Goal: Communication & Community: Answer question/provide support

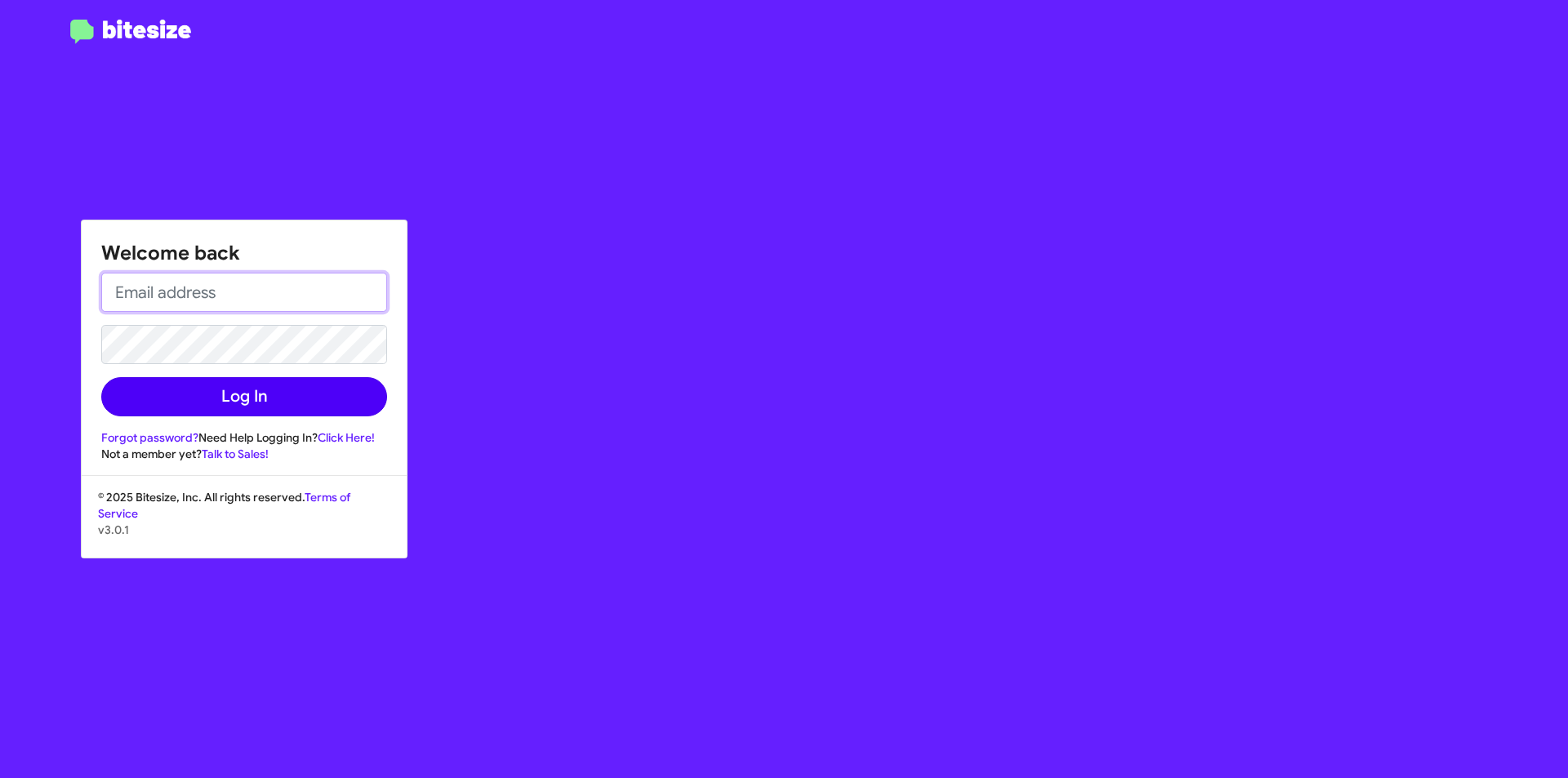
type input "[EMAIL_ADDRESS][DOMAIN_NAME]"
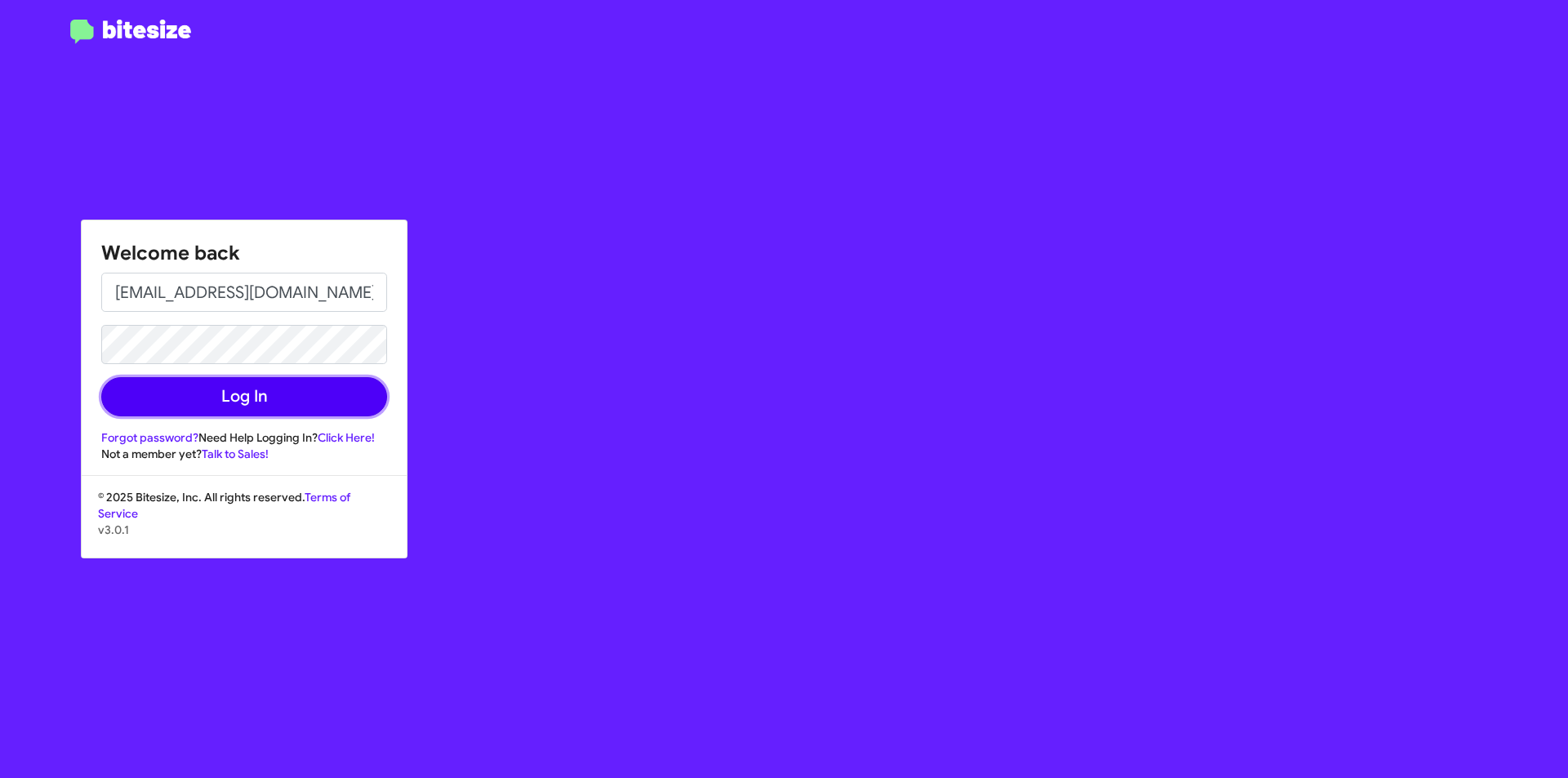
click at [222, 391] on button "Log In" at bounding box center [244, 396] width 286 height 39
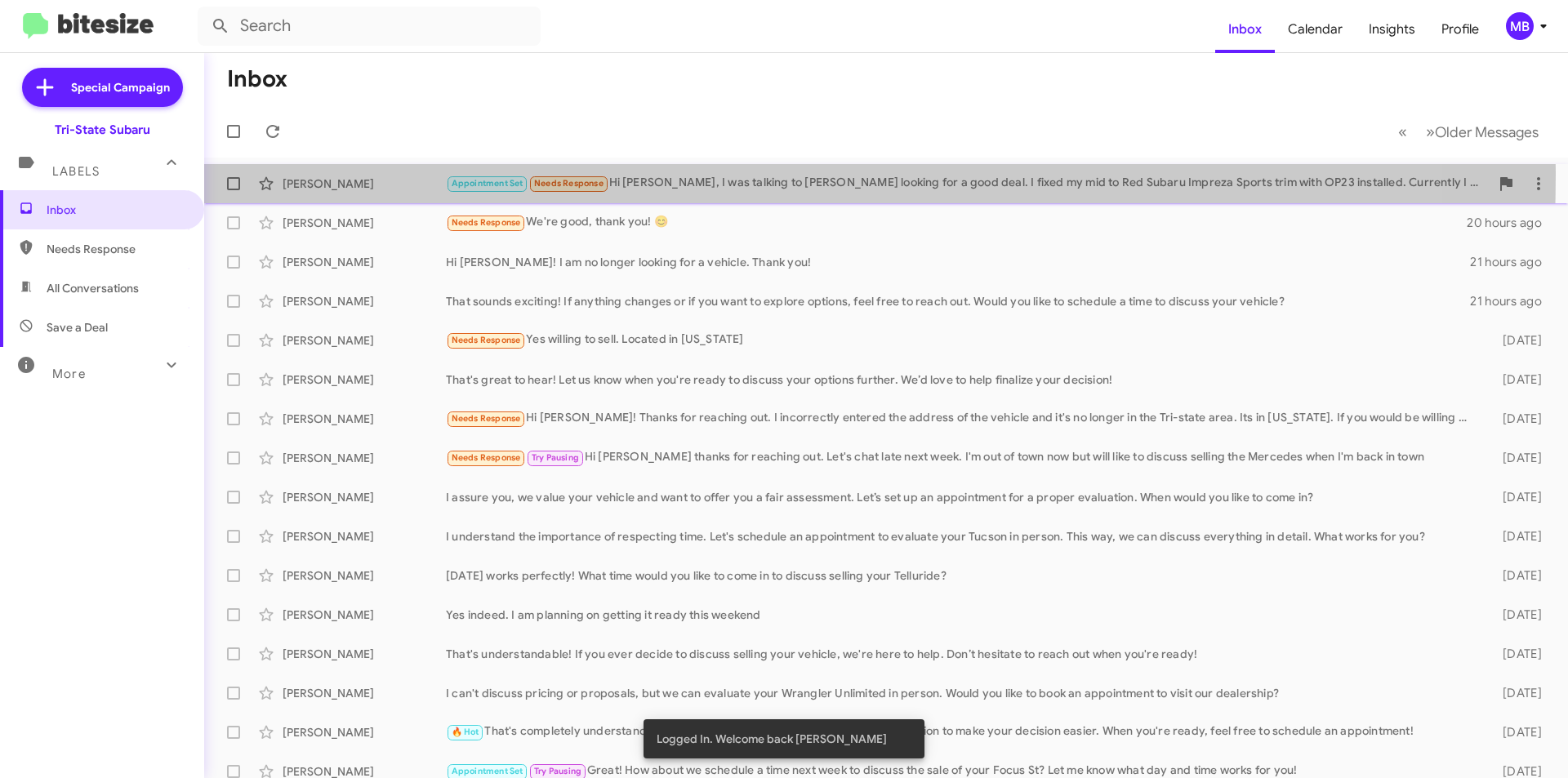
click at [358, 173] on div "[PERSON_NAME] Anarudhan Appointment Set Needs Response Hi [PERSON_NAME], I was …" at bounding box center [886, 184] width 1338 height 33
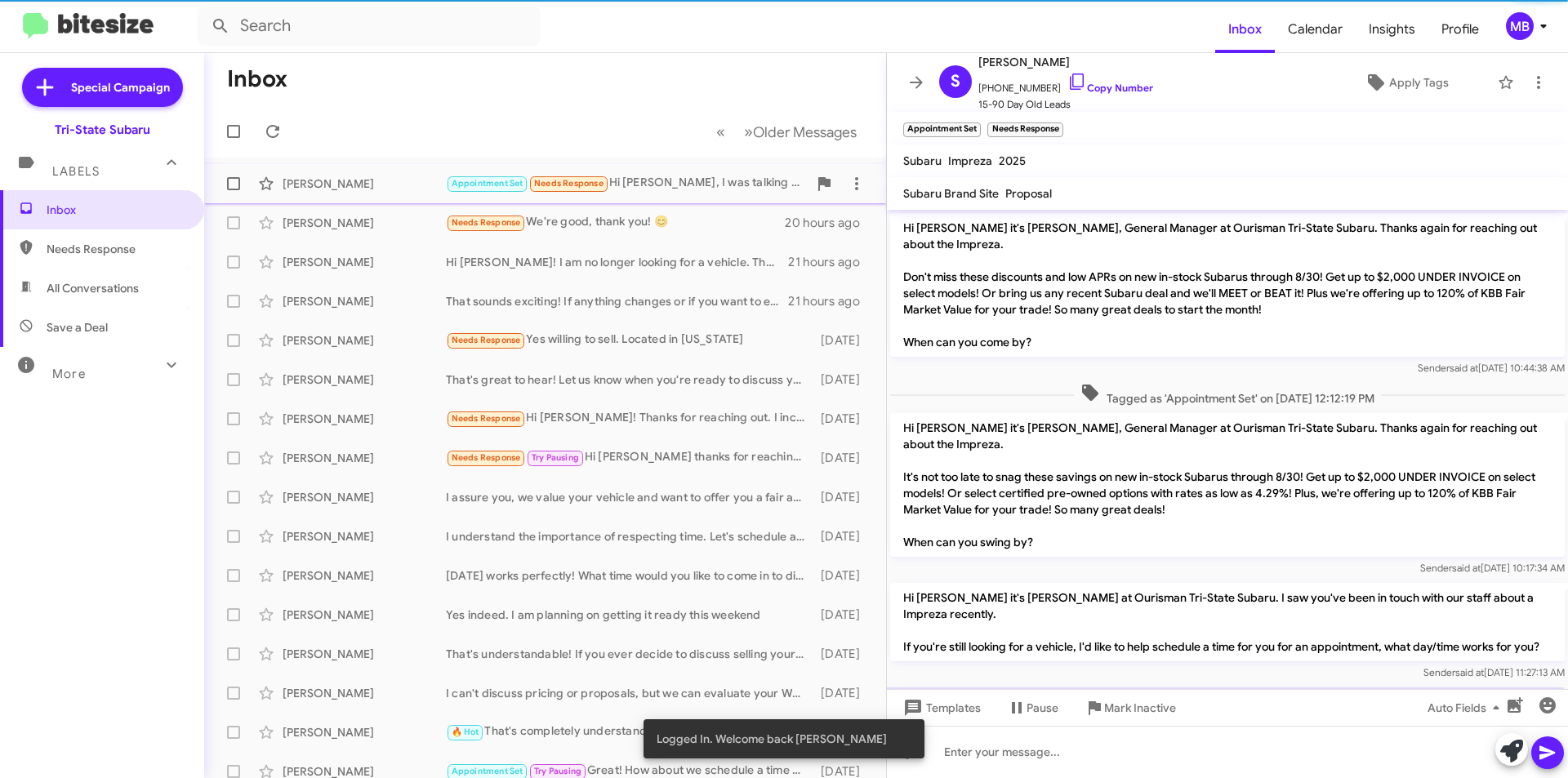
scroll to position [55, 0]
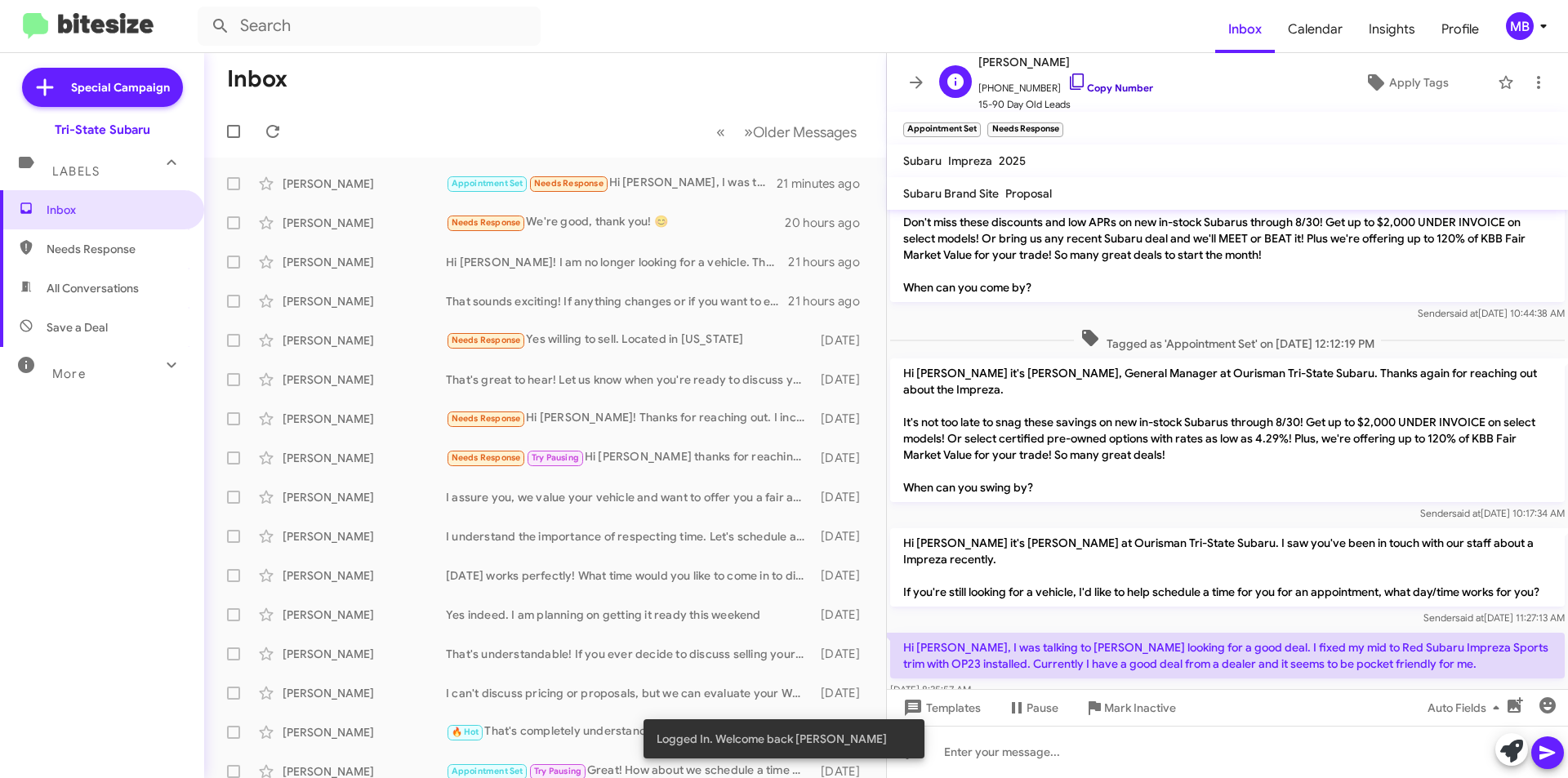
click at [1111, 88] on link "Copy Number" at bounding box center [1110, 88] width 86 height 12
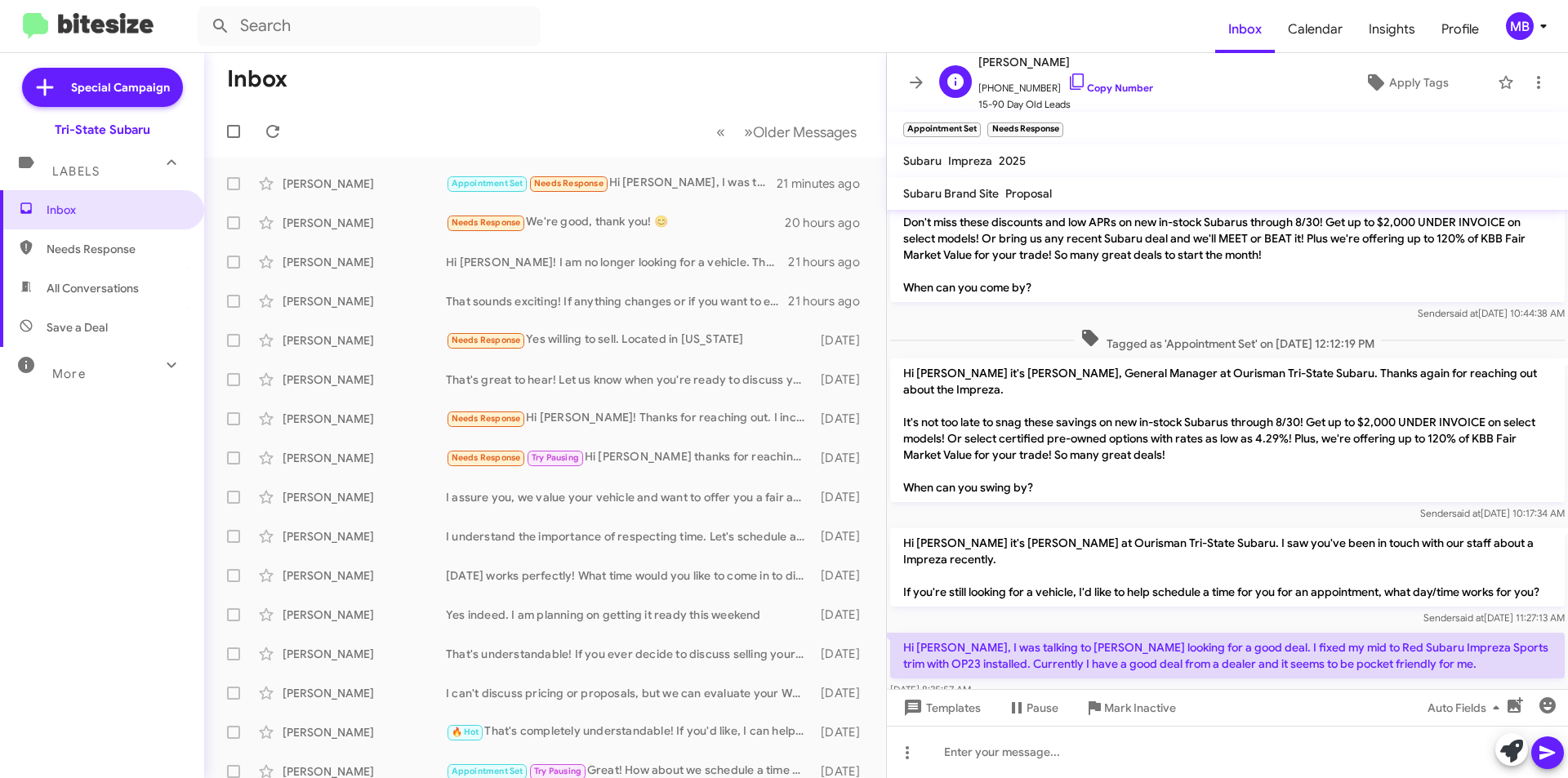
click at [1098, 79] on span "[PHONE_NUMBER] Copy Number" at bounding box center [1066, 84] width 175 height 24
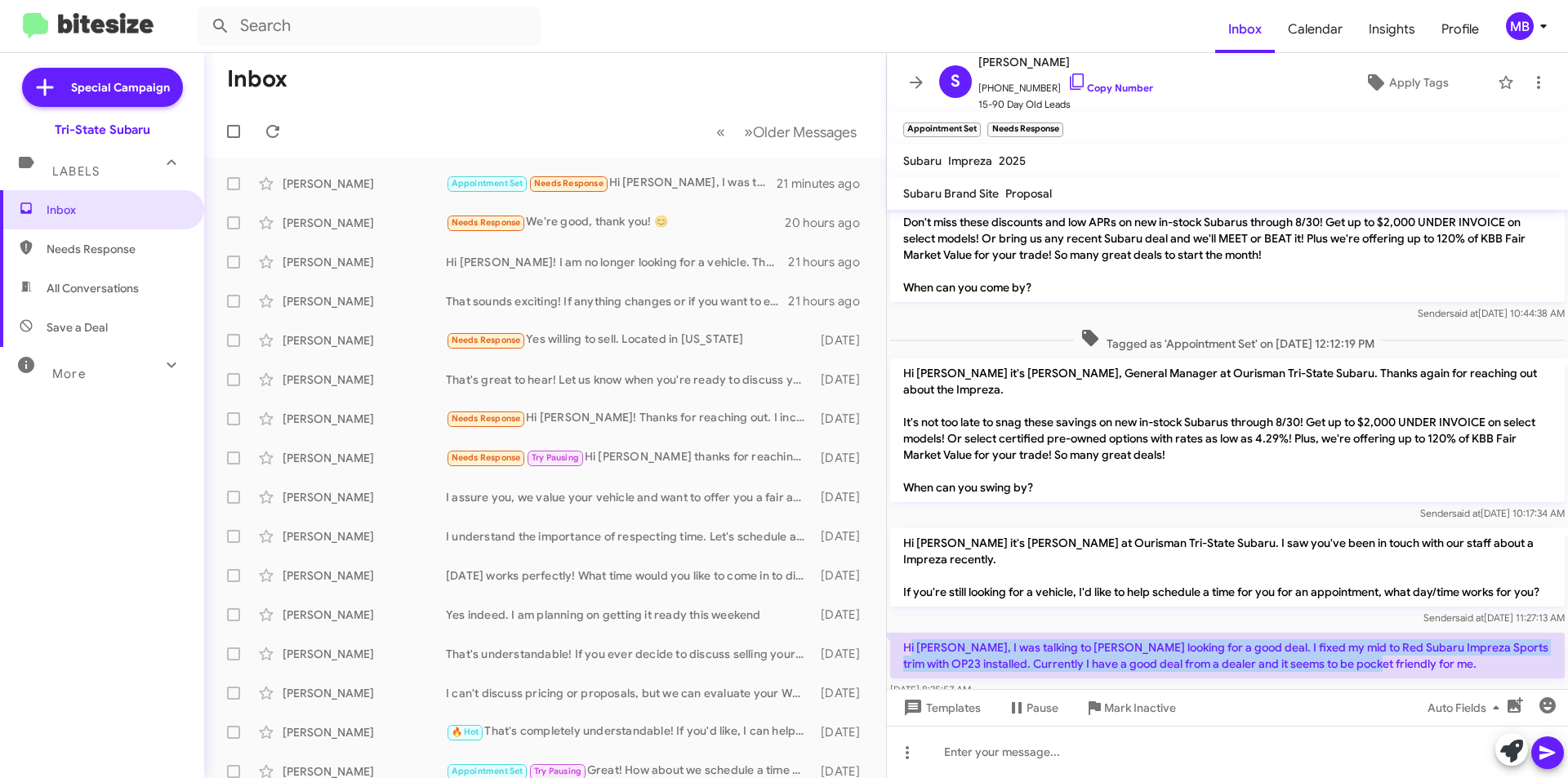
drag, startPoint x: 1405, startPoint y: 626, endPoint x: 981, endPoint y: 616, distance: 424.1
click at [908, 630] on div "Hi [PERSON_NAME], I was talking to [PERSON_NAME] looking for a good deal. I fix…" at bounding box center [1228, 665] width 681 height 72
copy p "i [PERSON_NAME], I was talking to [PERSON_NAME] looking for a good deal. I fixe…"
